Goal: Transaction & Acquisition: Purchase product/service

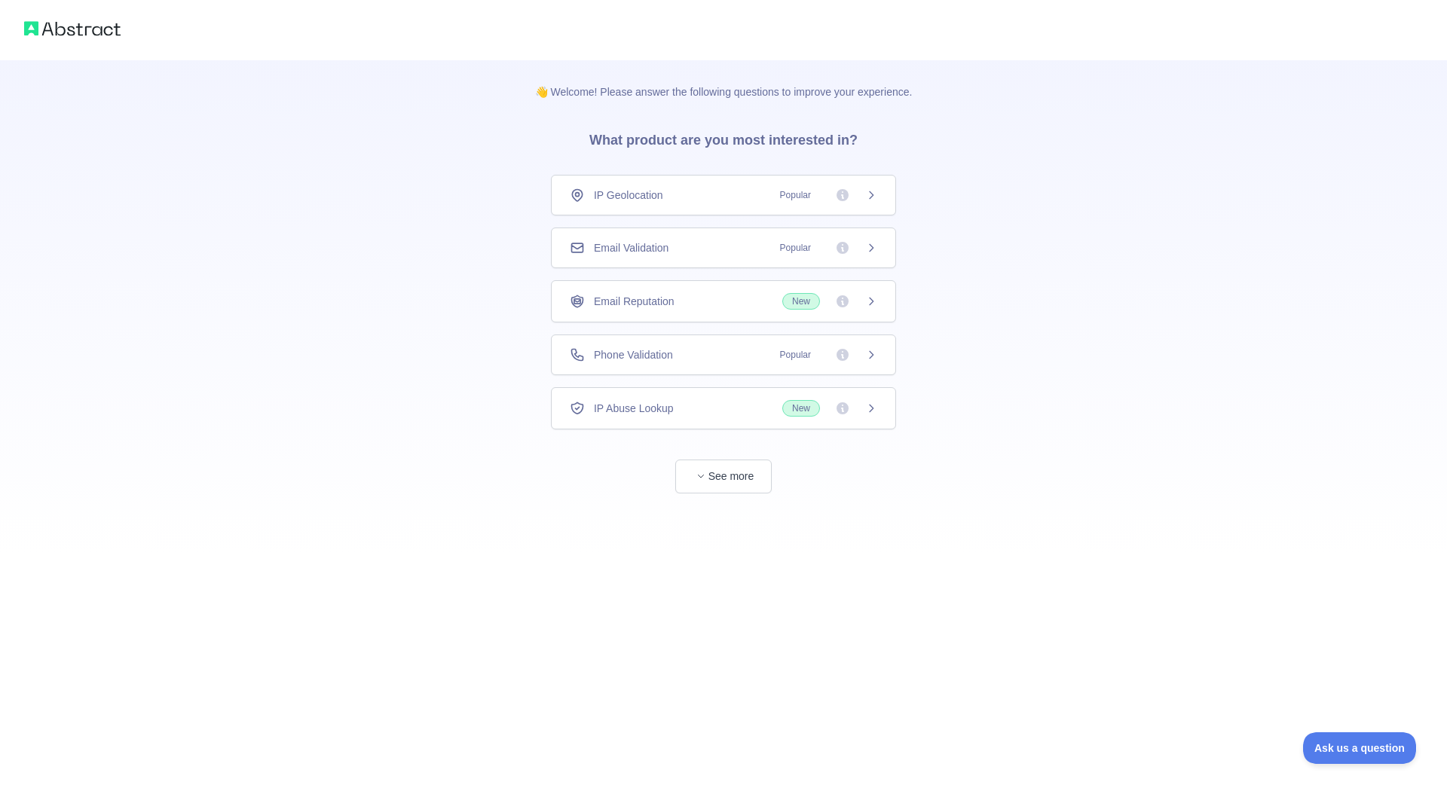
click at [876, 244] on icon at bounding box center [871, 248] width 12 height 12
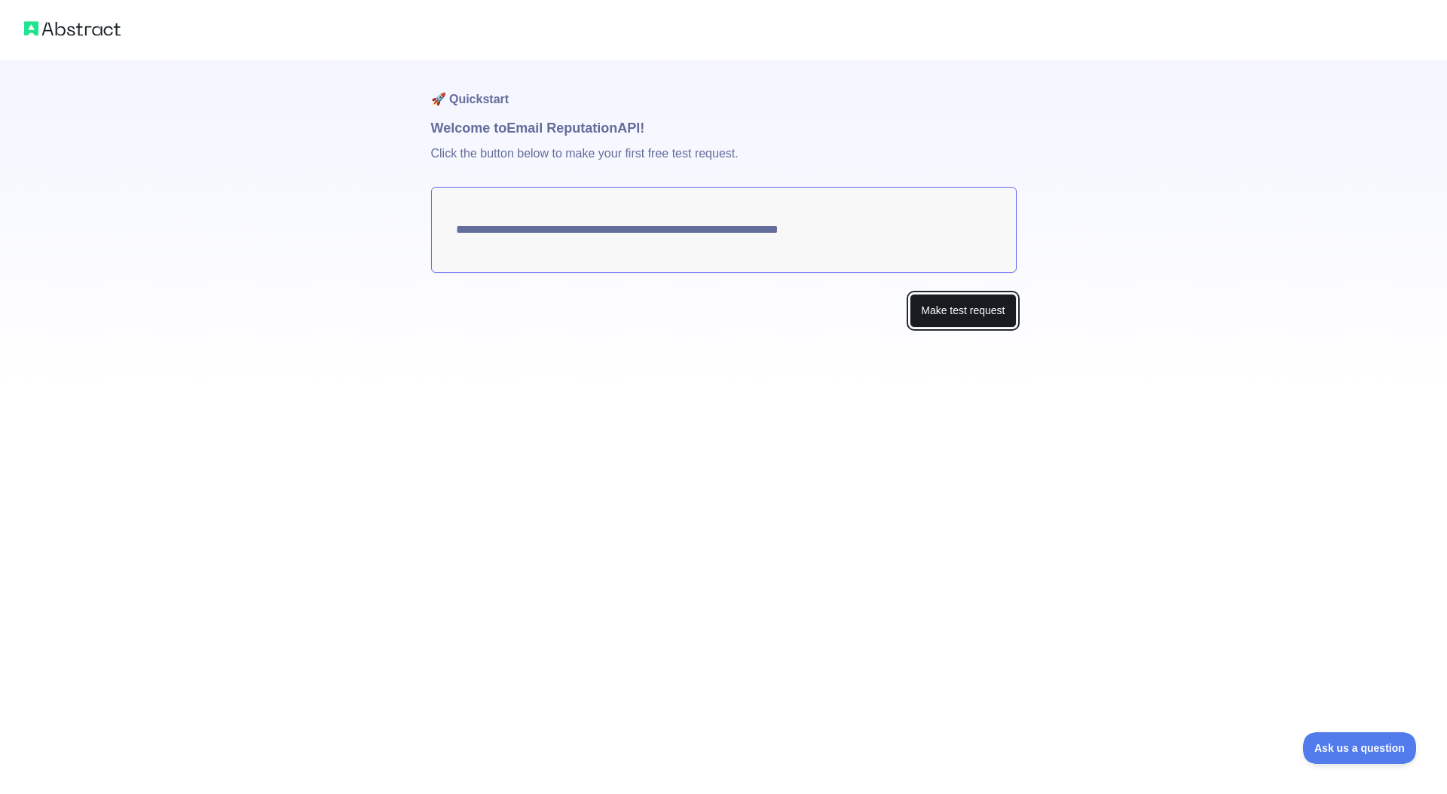
click at [966, 311] on button "Make test request" at bounding box center [962, 311] width 106 height 34
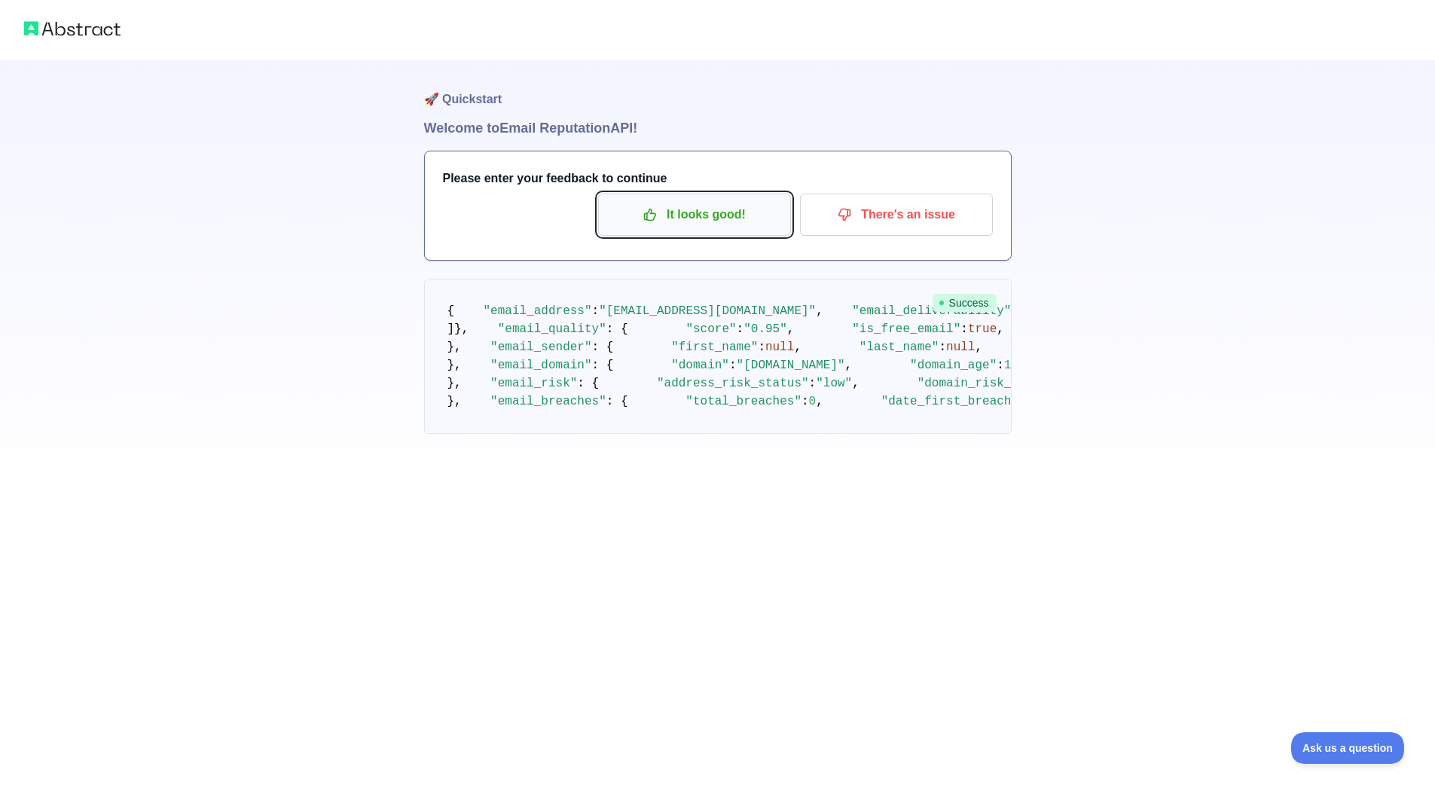
click at [702, 217] on p "It looks good!" at bounding box center [695, 215] width 170 height 26
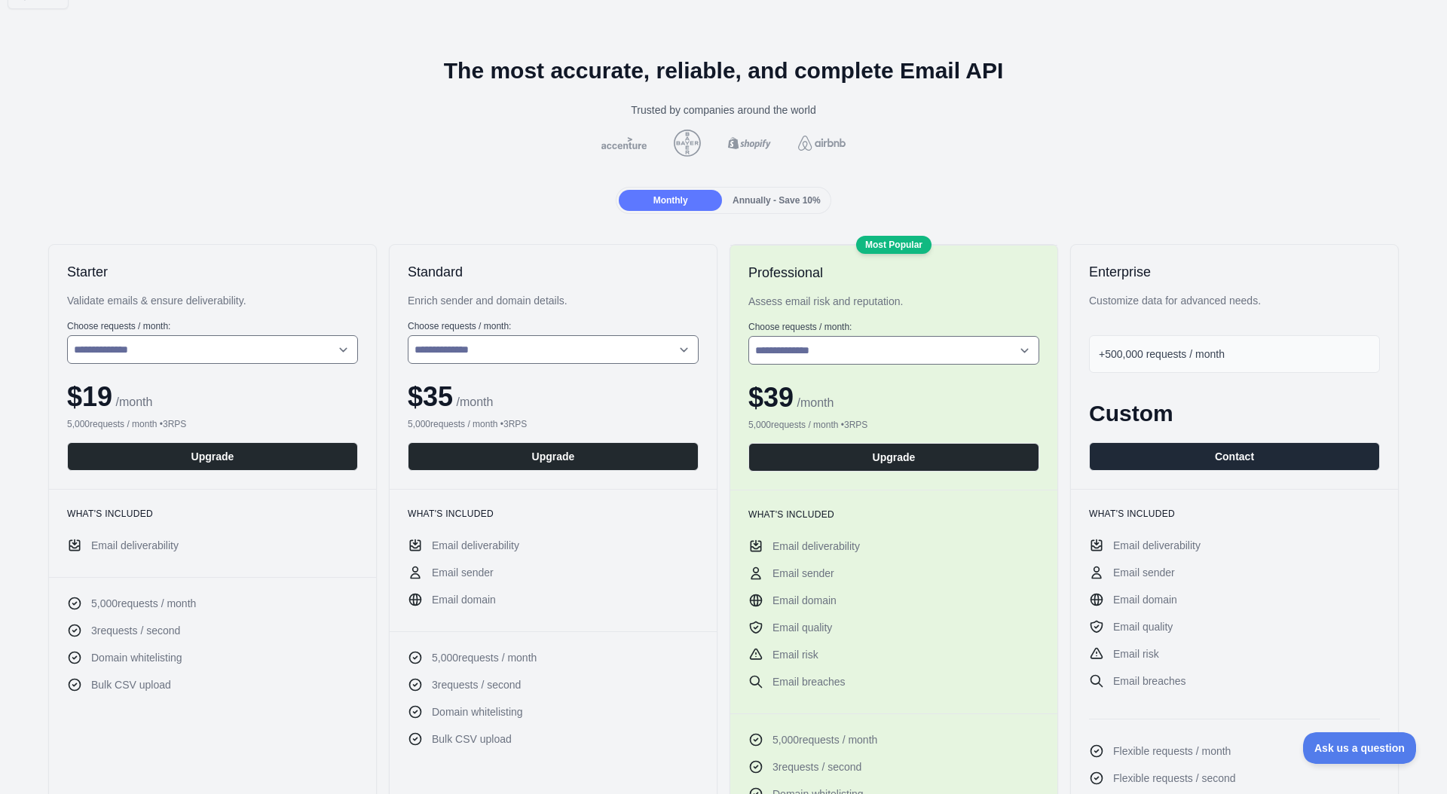
scroll to position [31, 0]
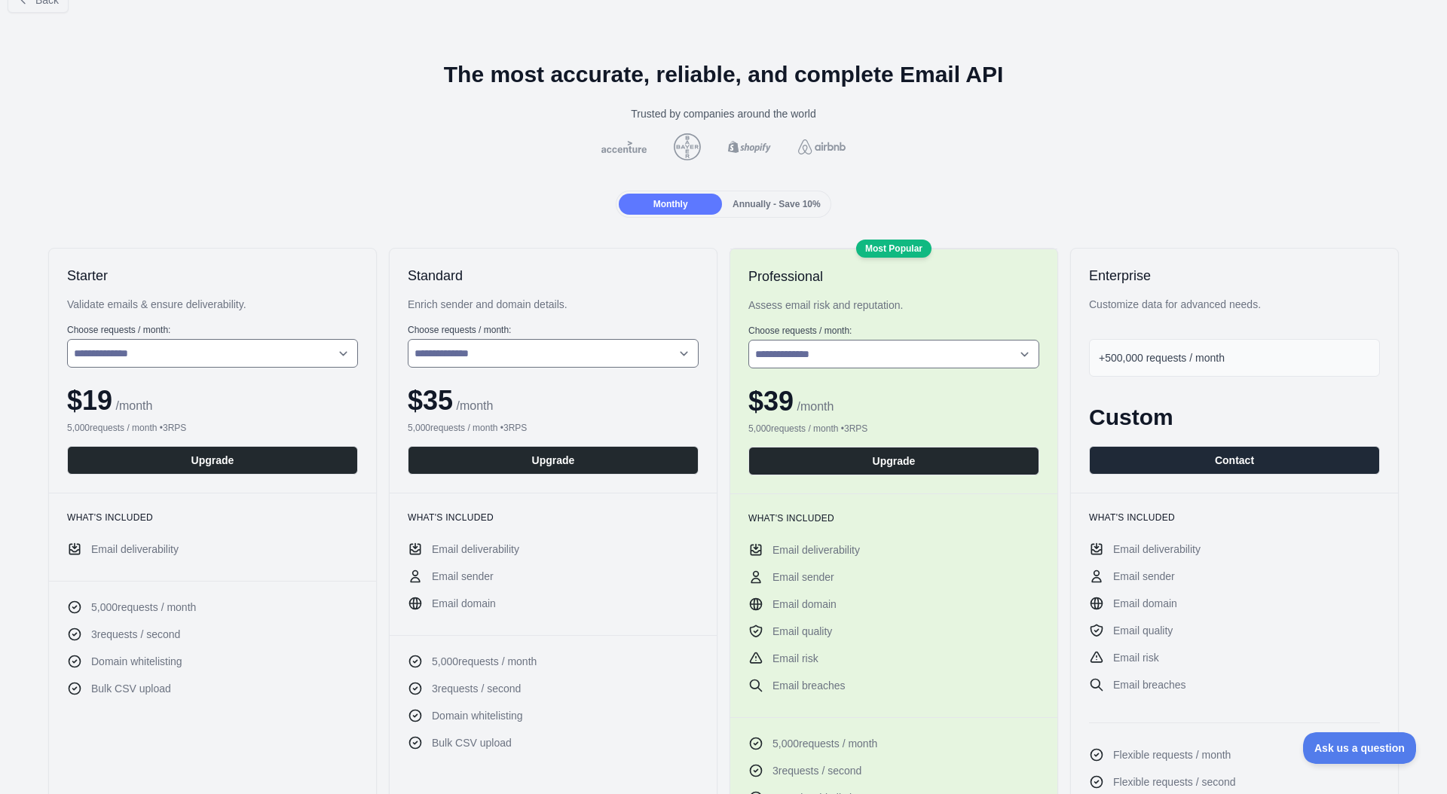
click at [768, 201] on span "Annually - Save 10%" at bounding box center [776, 204] width 88 height 11
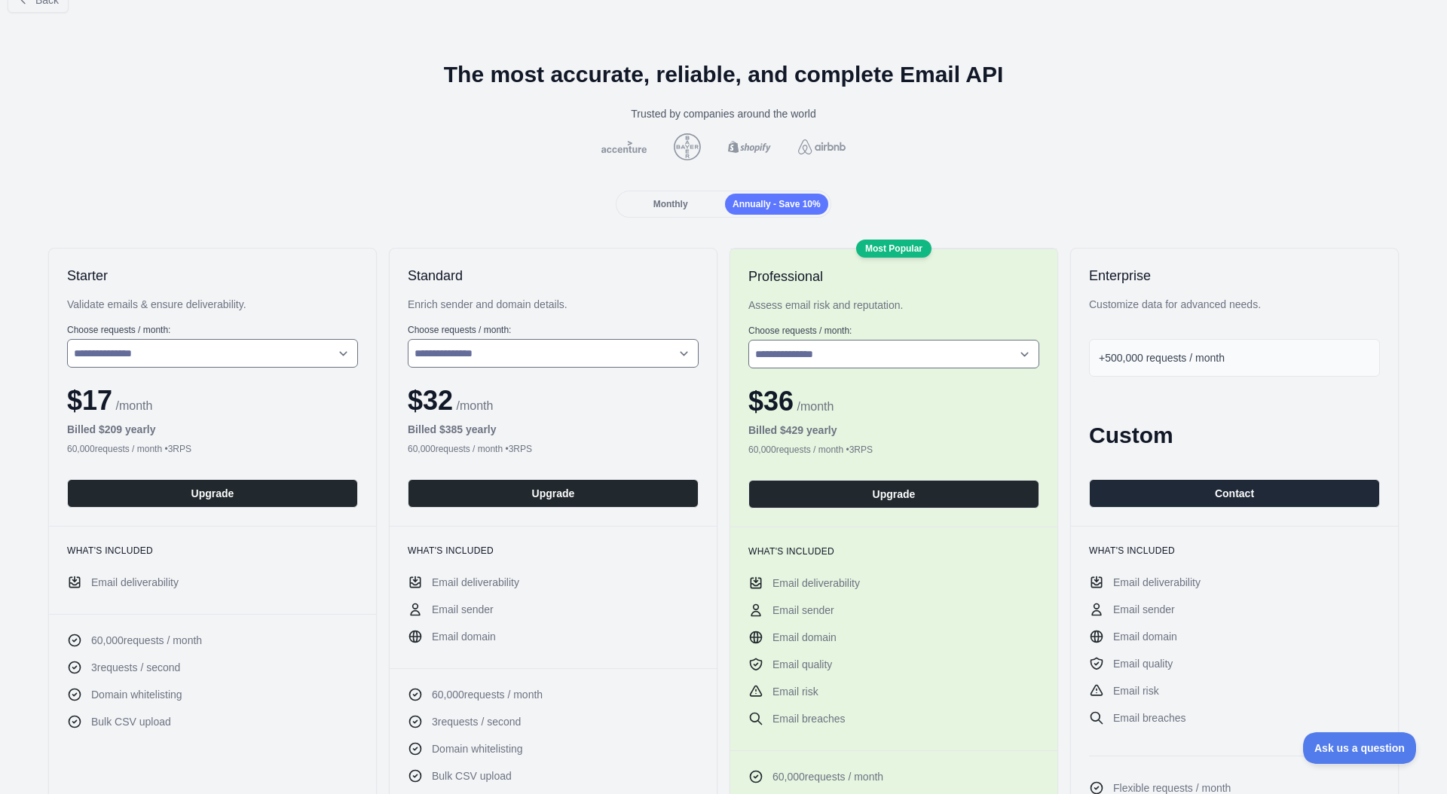
click at [680, 207] on span "Monthly" at bounding box center [670, 204] width 35 height 11
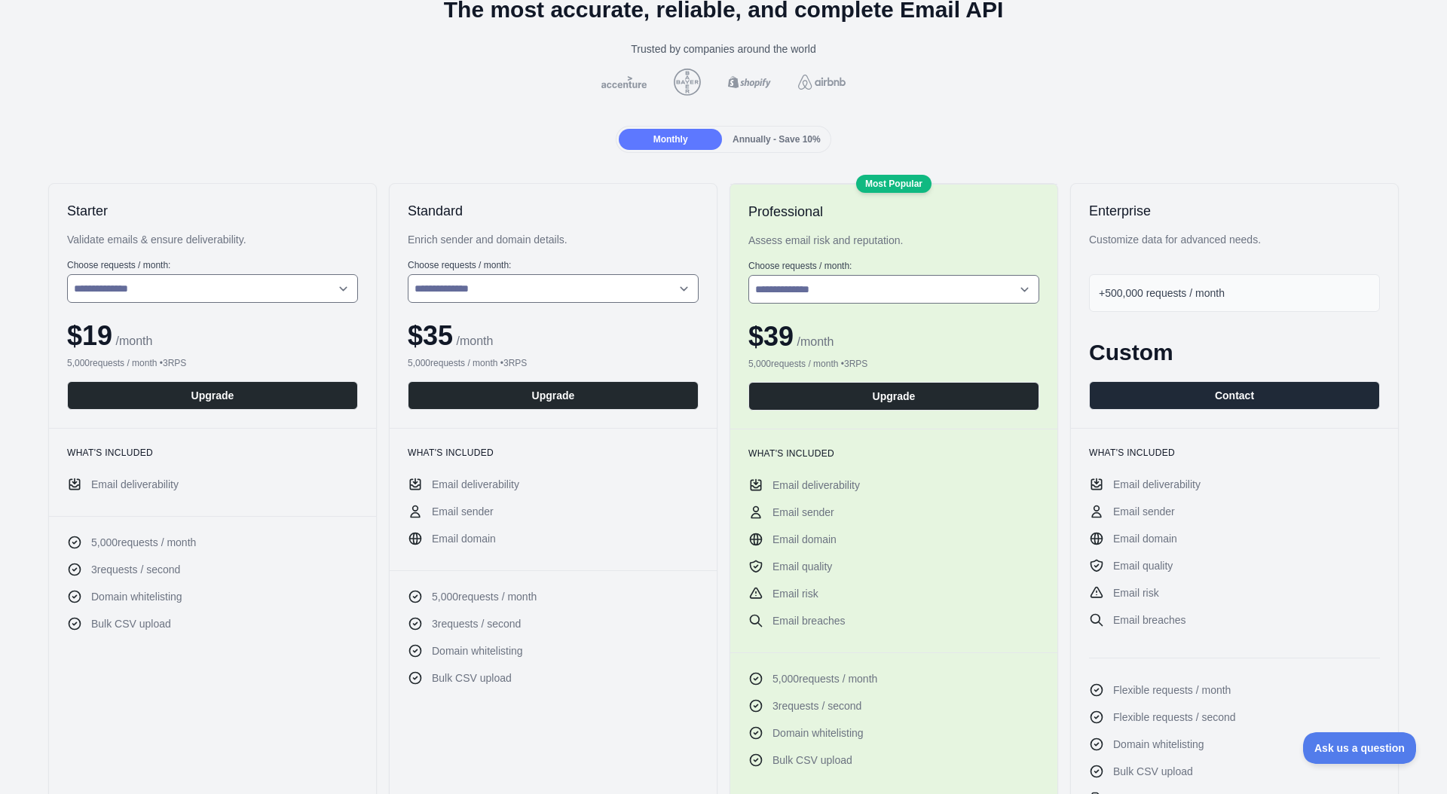
scroll to position [99, 0]
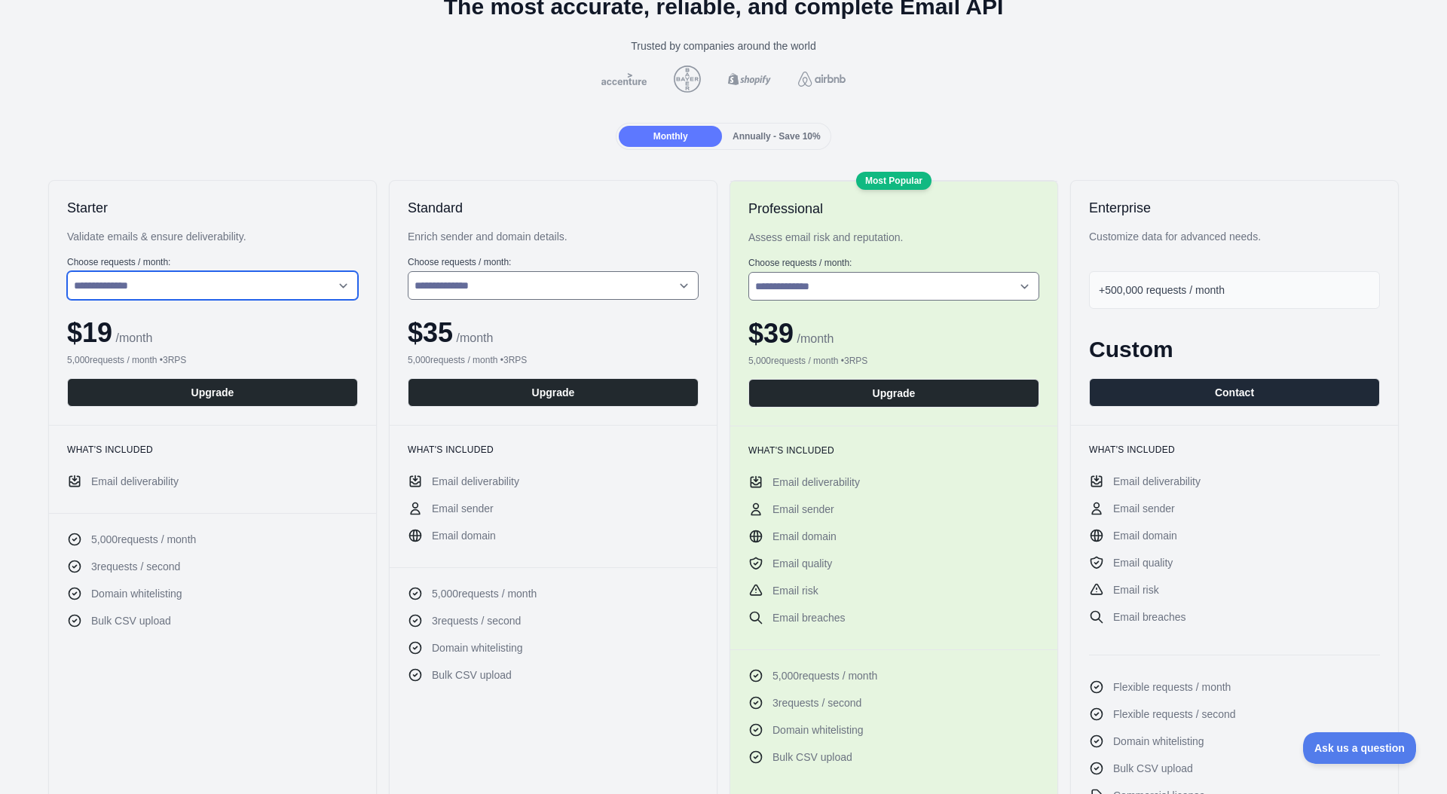
click at [298, 294] on select "**********" at bounding box center [212, 285] width 291 height 29
select select "*"
click at [377, 134] on div "Monthly Annually - Save 10%" at bounding box center [723, 136] width 1422 height 27
